Goal: Task Accomplishment & Management: Manage account settings

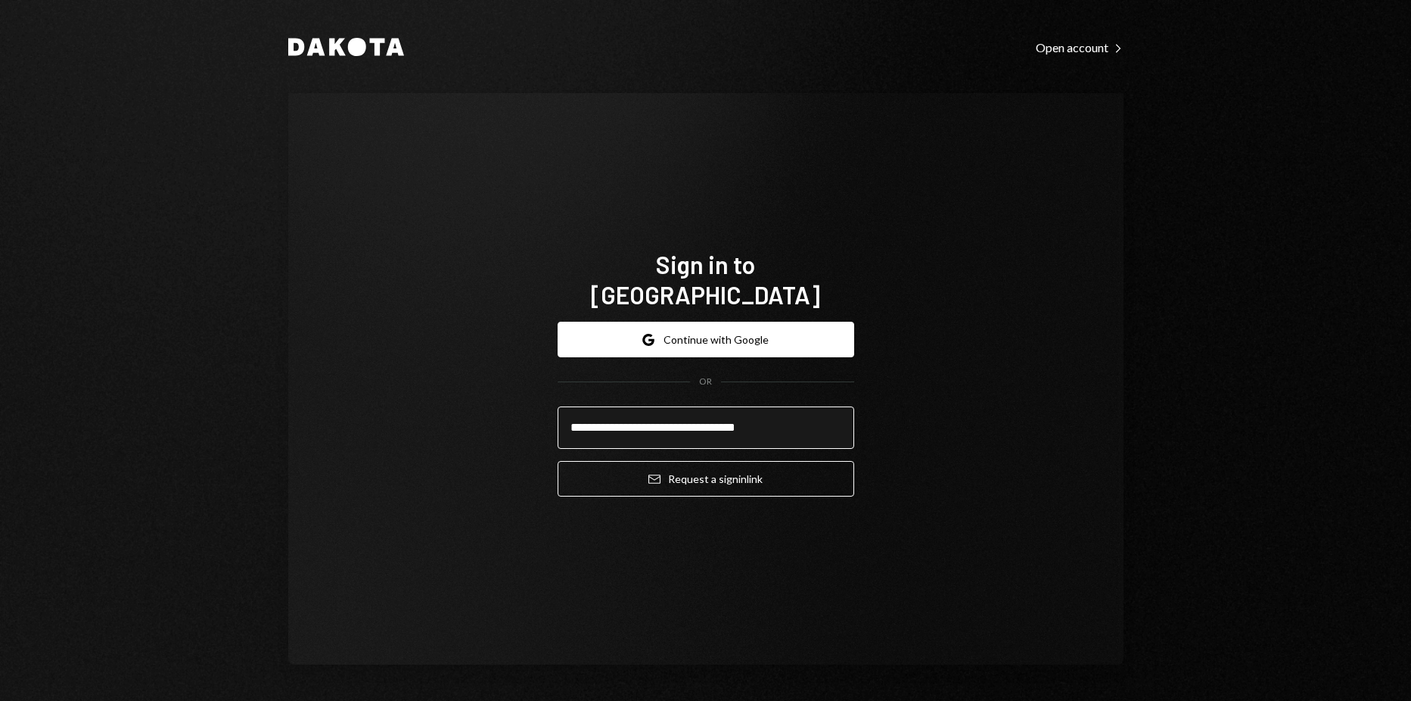
click at [733, 414] on input "**********" at bounding box center [706, 427] width 297 height 42
type input "**********"
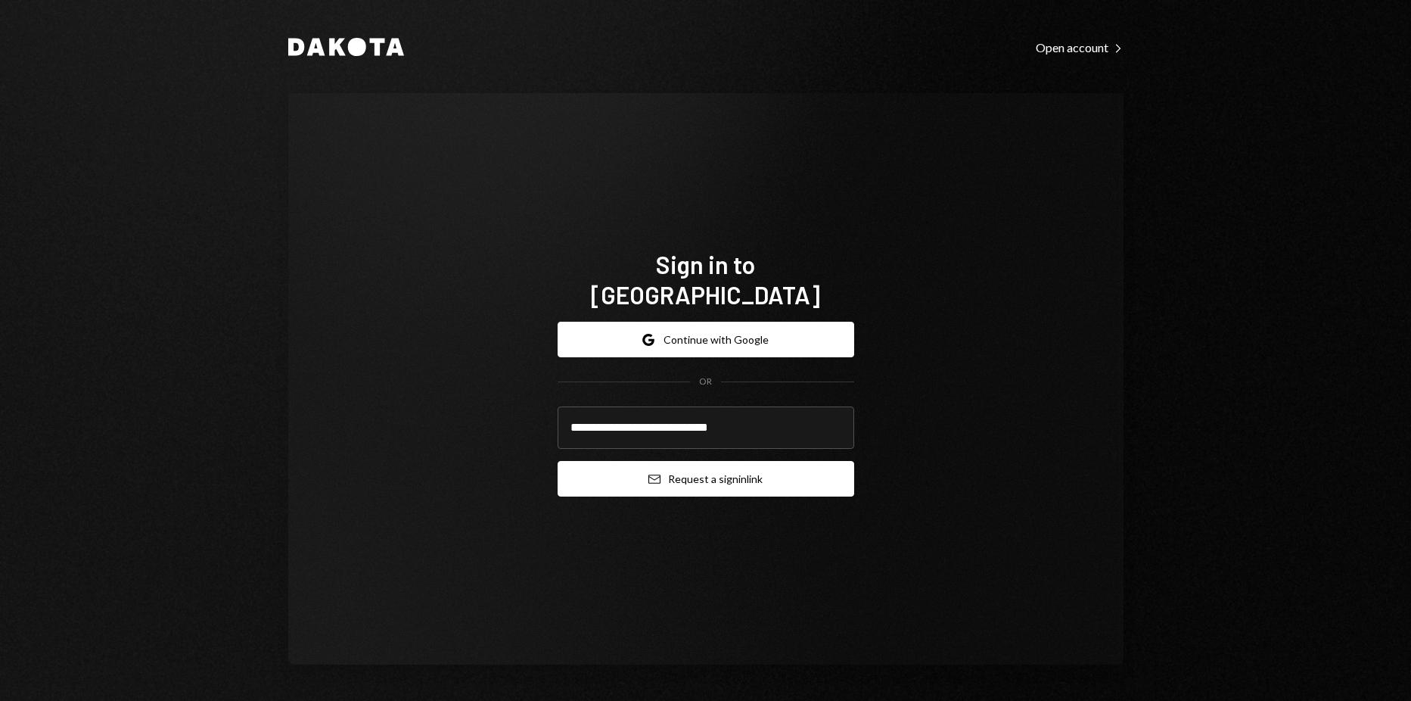
click at [704, 461] on button "Email Request a sign in link" at bounding box center [706, 479] width 297 height 36
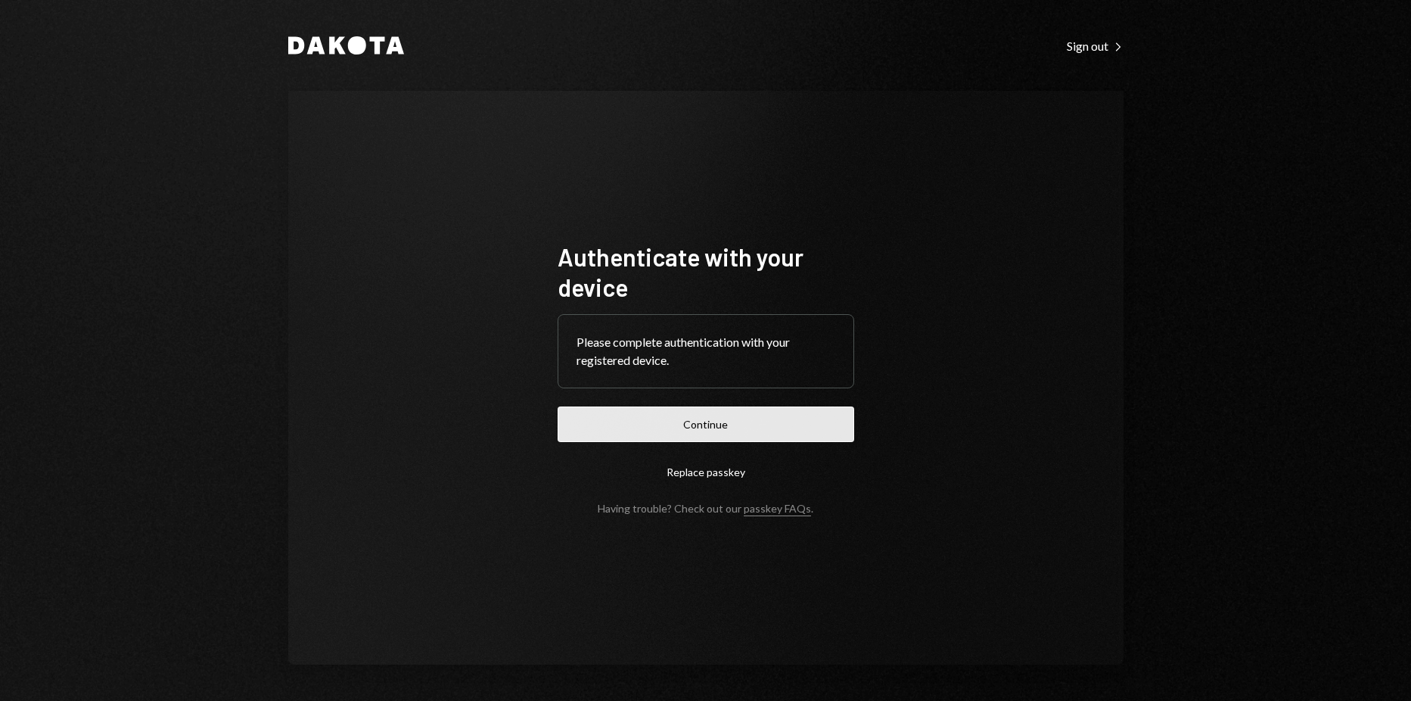
click at [627, 418] on button "Continue" at bounding box center [706, 424] width 297 height 36
click at [605, 440] on button "Continue" at bounding box center [706, 424] width 297 height 36
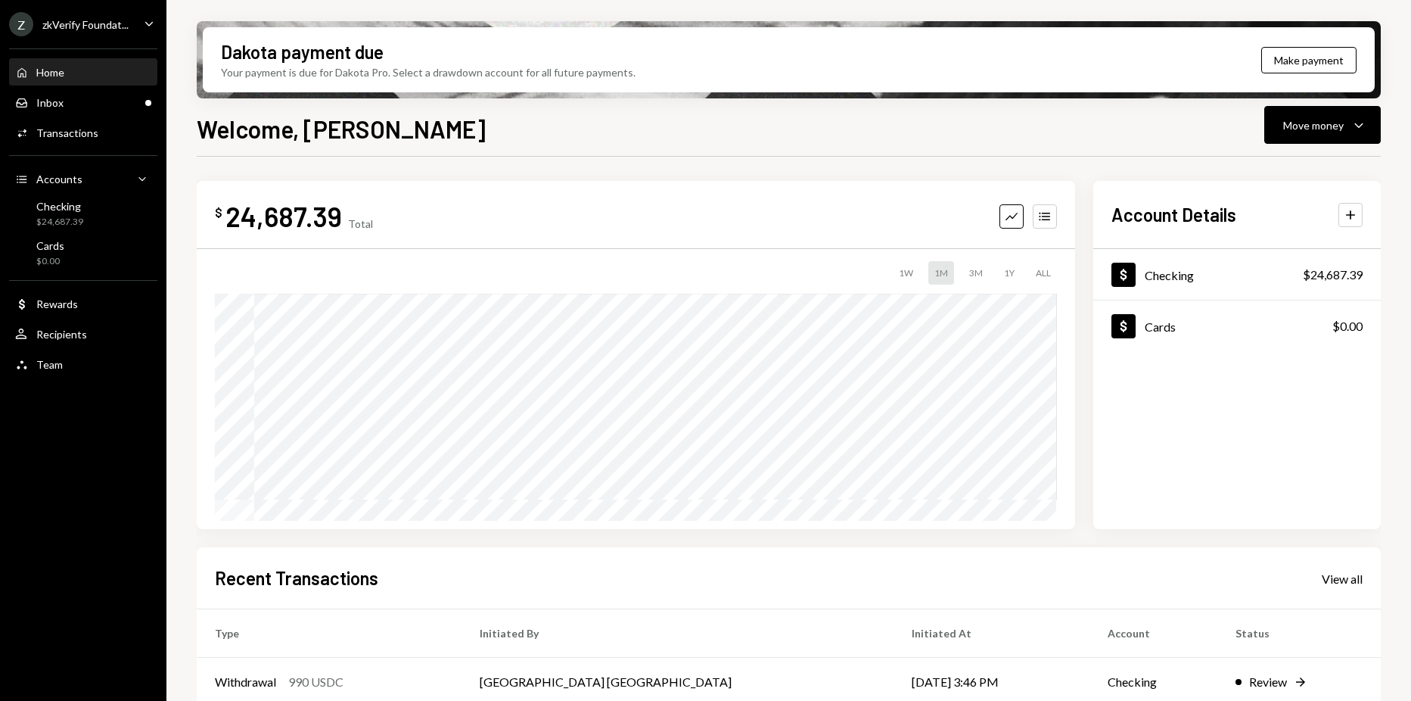
click at [95, 33] on div "Z zkVerify Foundat..." at bounding box center [69, 24] width 120 height 24
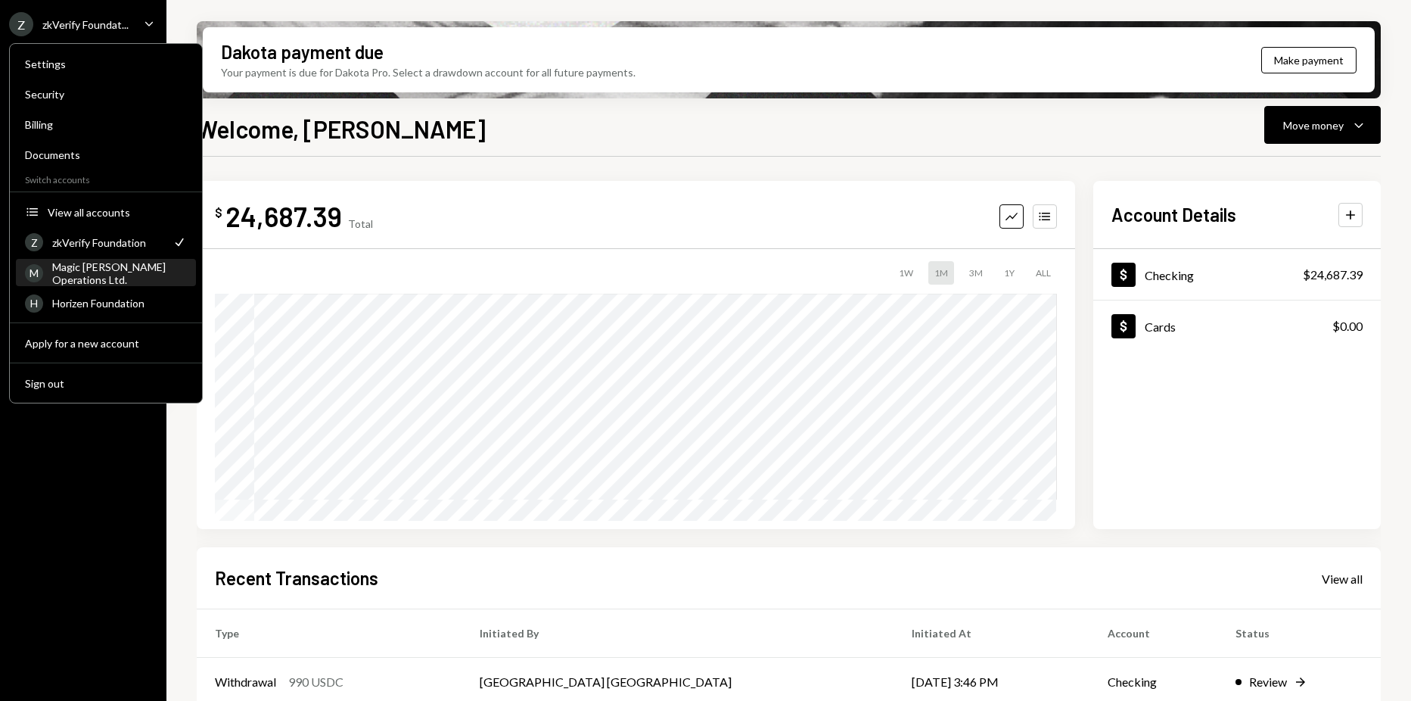
click at [112, 279] on div "Magic [PERSON_NAME] Operations Ltd." at bounding box center [119, 273] width 135 height 26
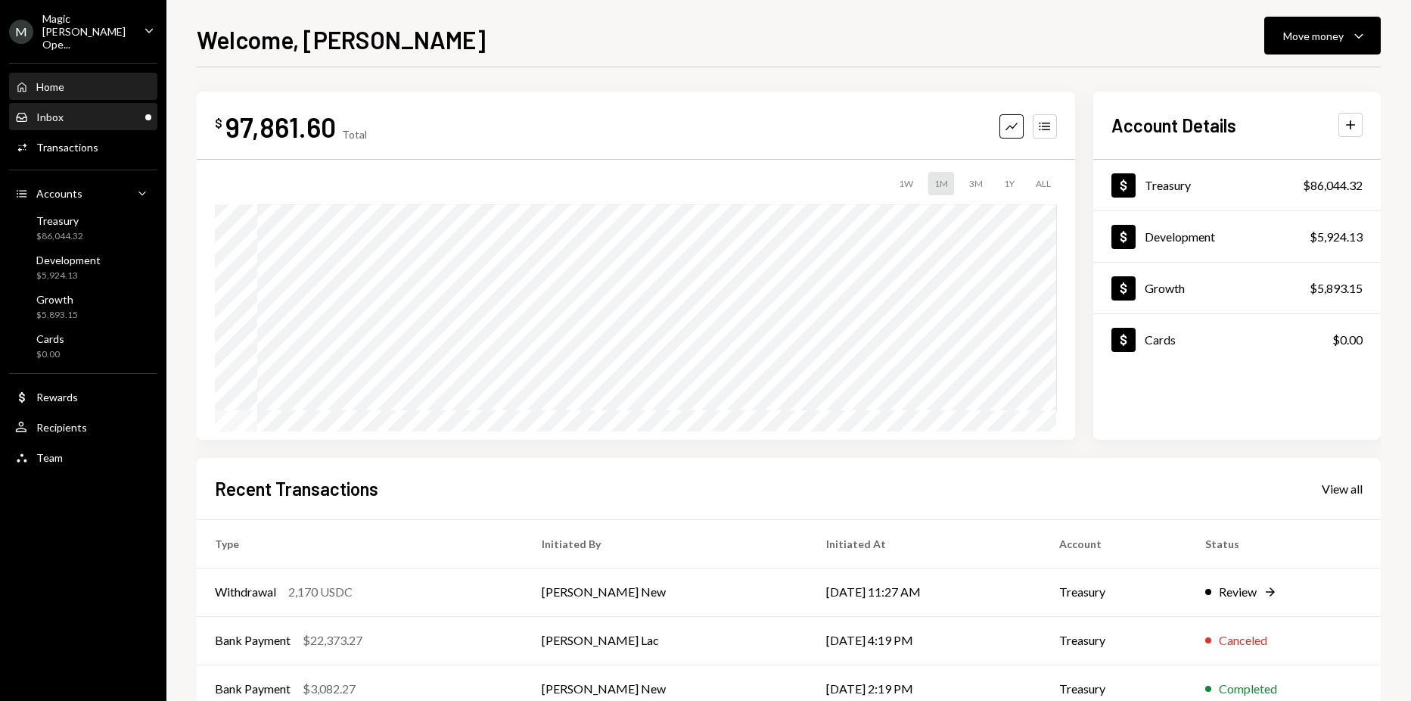
click at [97, 103] on link "Inbox Inbox" at bounding box center [83, 116] width 148 height 27
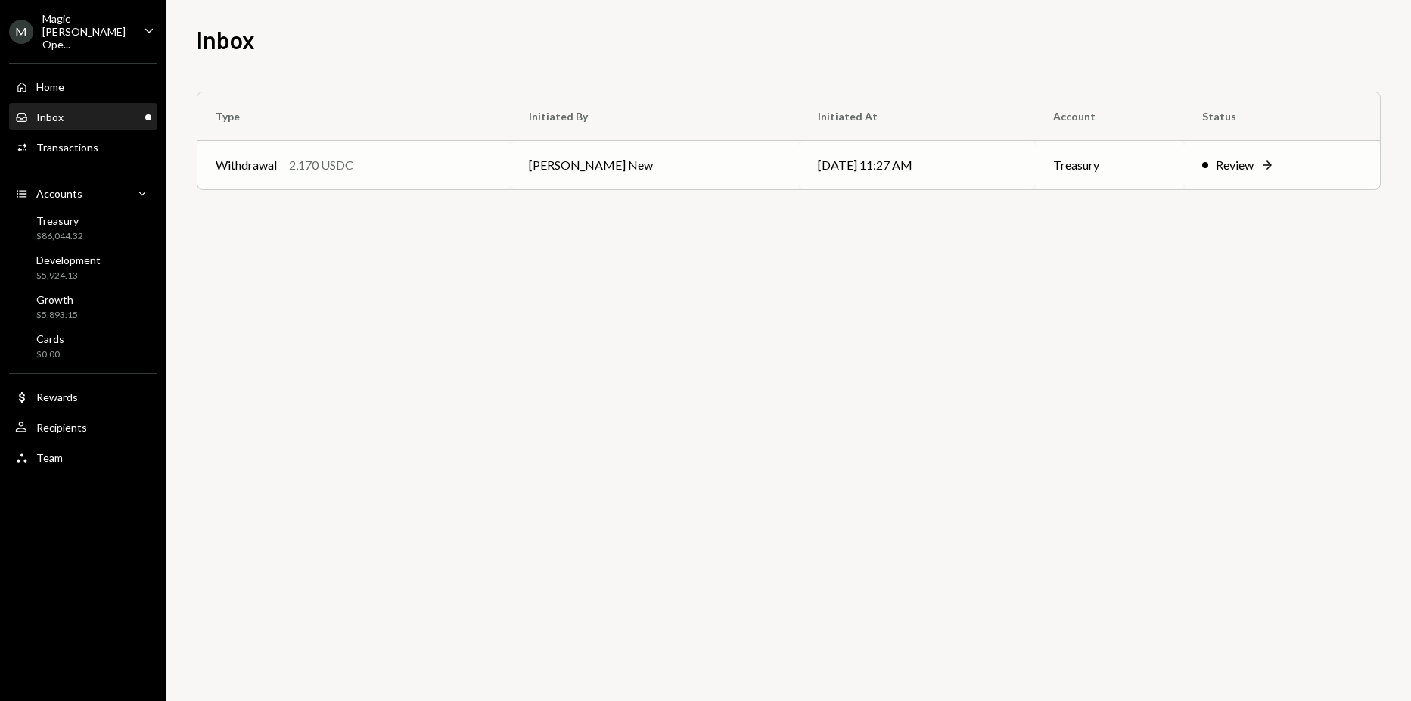
click at [630, 179] on td "[PERSON_NAME] New" at bounding box center [655, 165] width 289 height 48
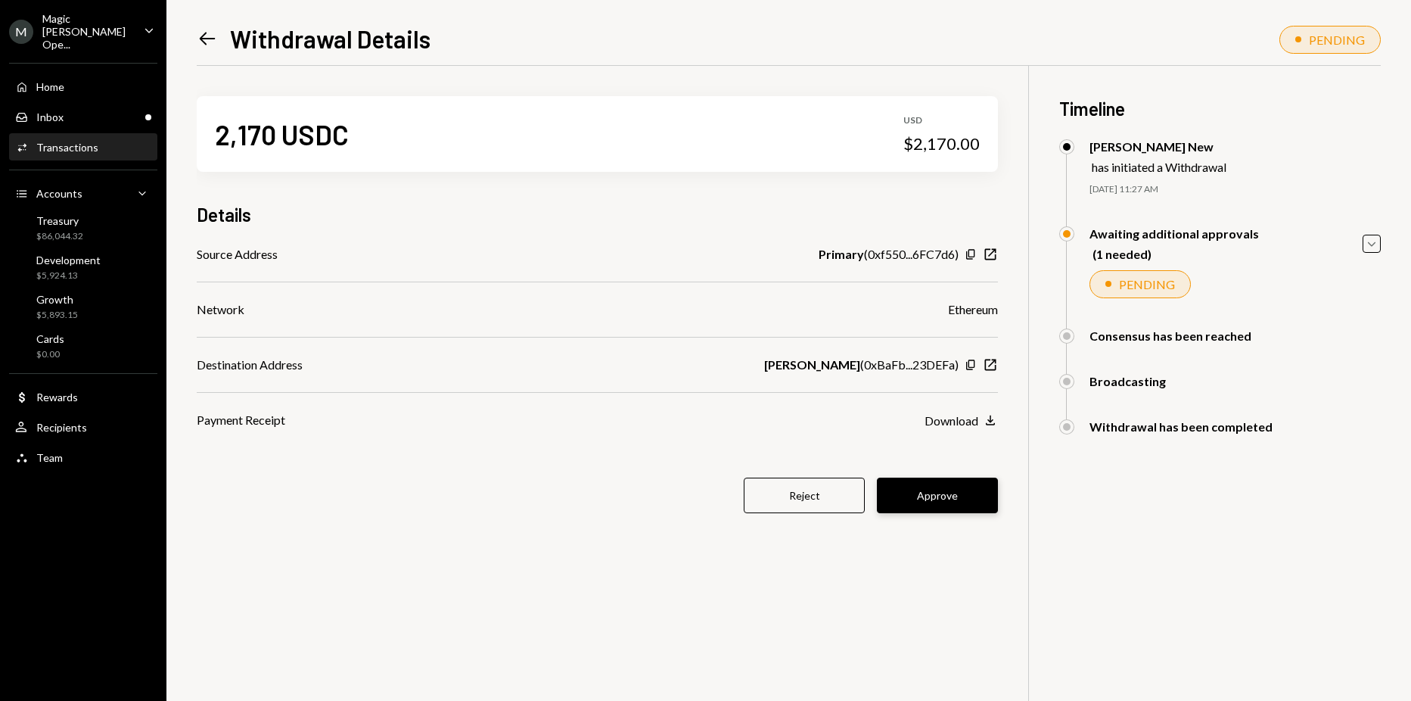
click at [926, 493] on button "Approve" at bounding box center [937, 496] width 121 height 36
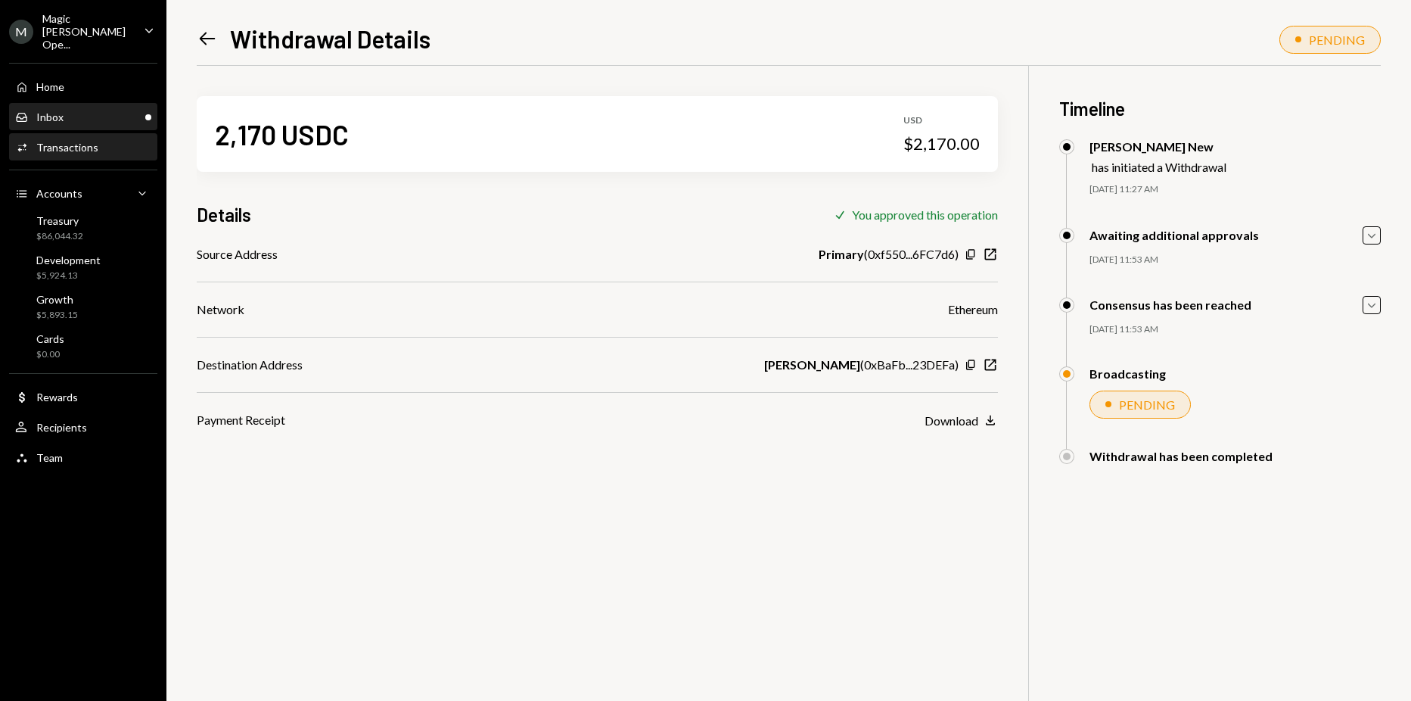
click at [36, 110] on div "Inbox" at bounding box center [49, 116] width 27 height 13
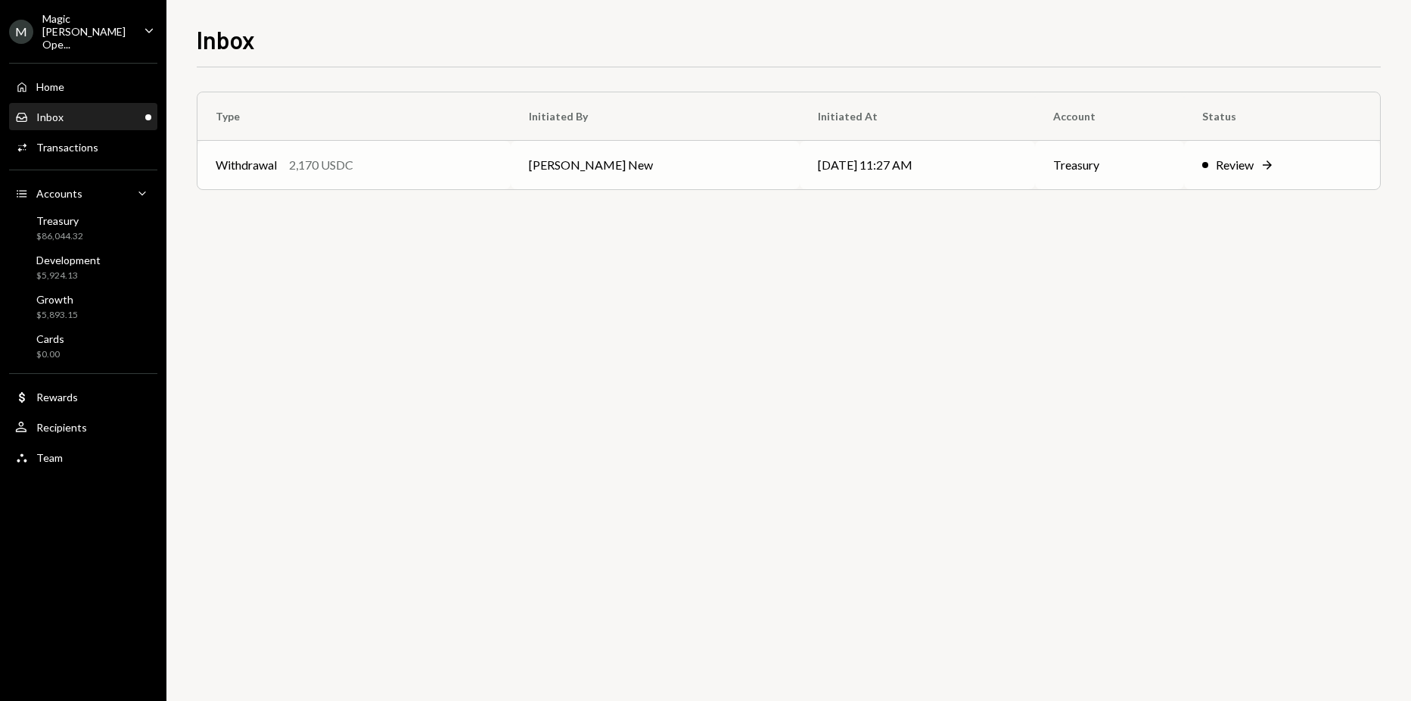
click at [478, 164] on div "Withdrawal 2,170 USDC" at bounding box center [354, 165] width 277 height 18
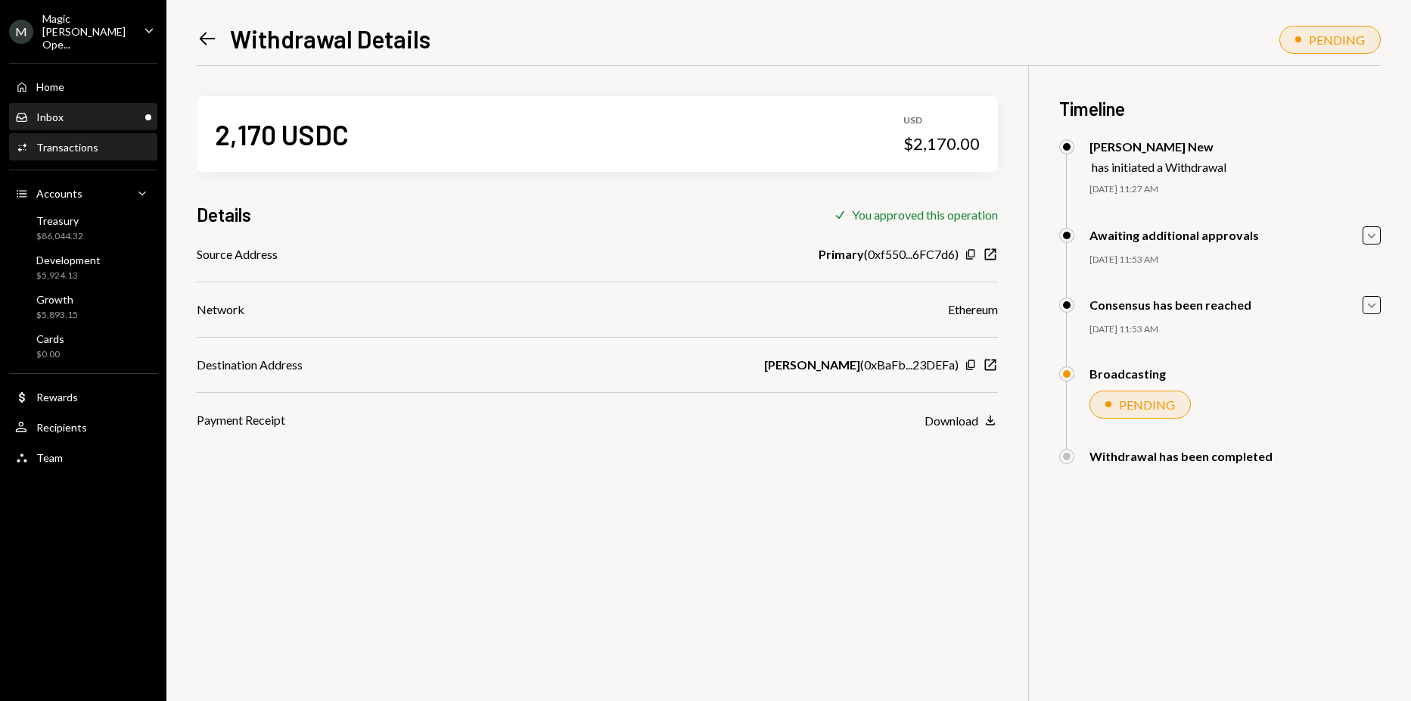
click at [94, 104] on div "Inbox Inbox" at bounding box center [83, 117] width 136 height 26
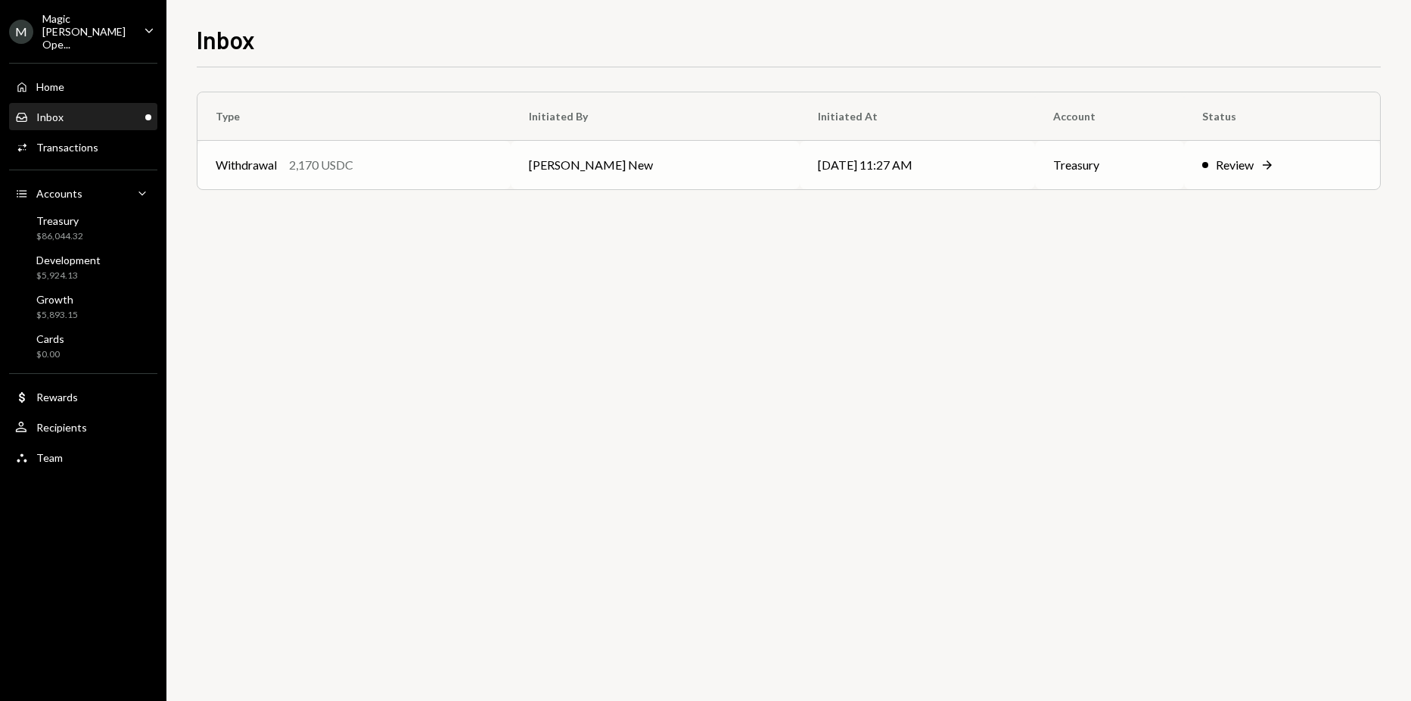
click at [277, 157] on div "Withdrawal" at bounding box center [246, 165] width 61 height 18
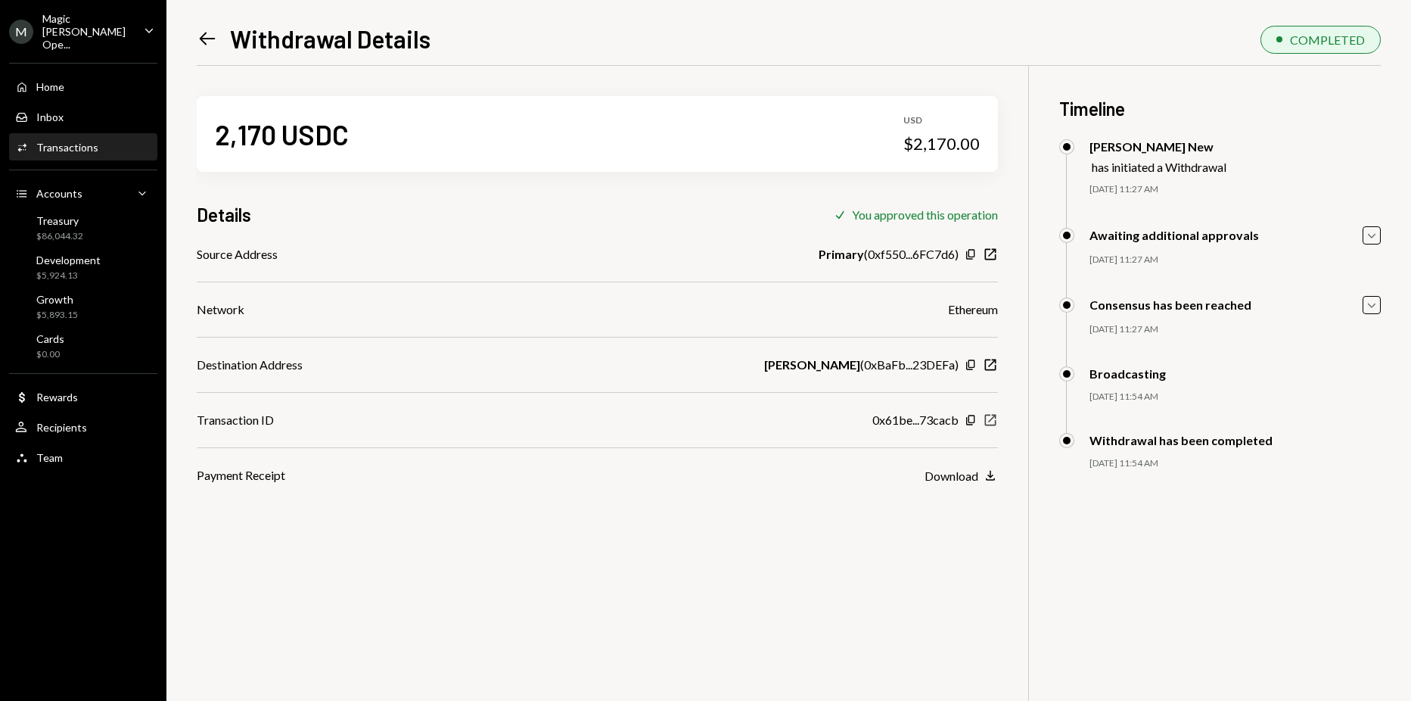
click at [990, 426] on icon "New Window" at bounding box center [990, 419] width 15 height 15
